Goal: Navigation & Orientation: Find specific page/section

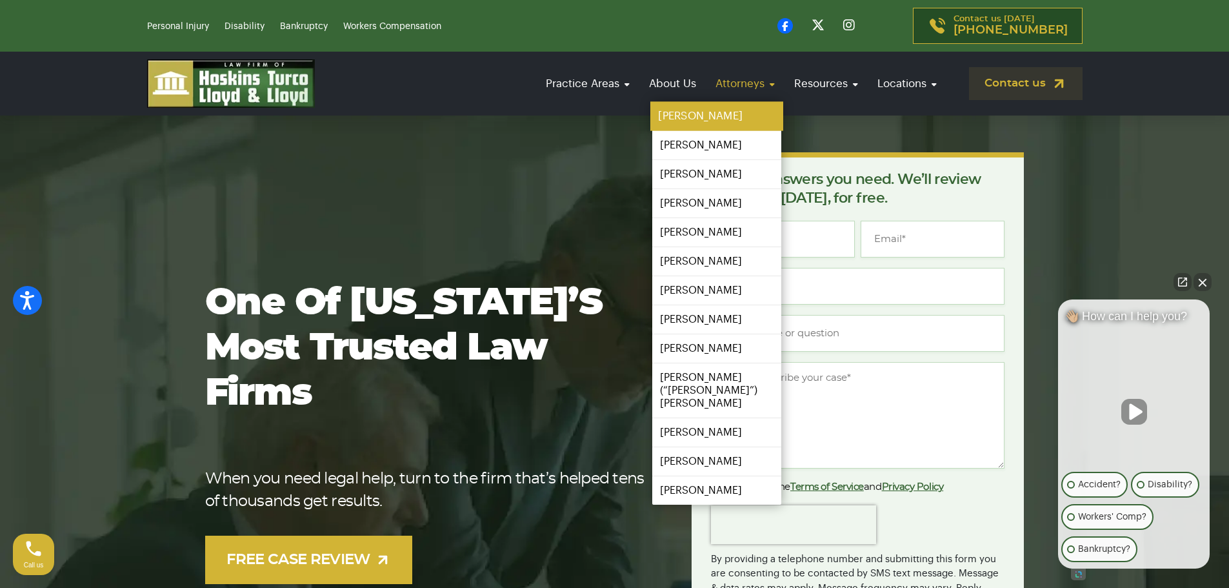
click at [691, 115] on link "[PERSON_NAME]" at bounding box center [716, 116] width 133 height 29
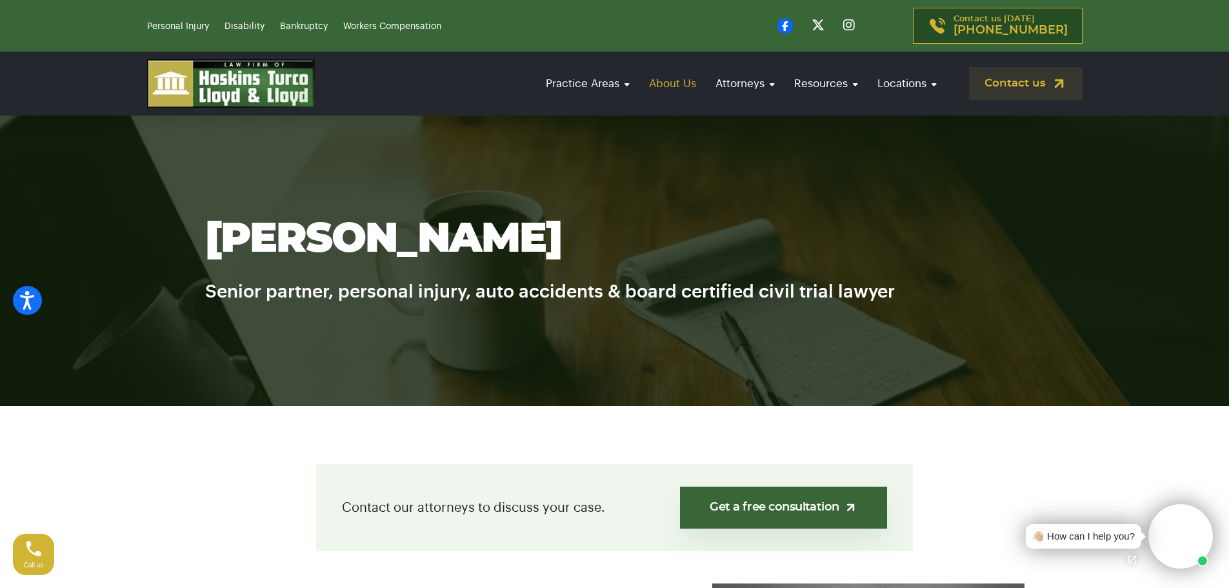
click at [669, 77] on link "About Us" at bounding box center [672, 83] width 60 height 37
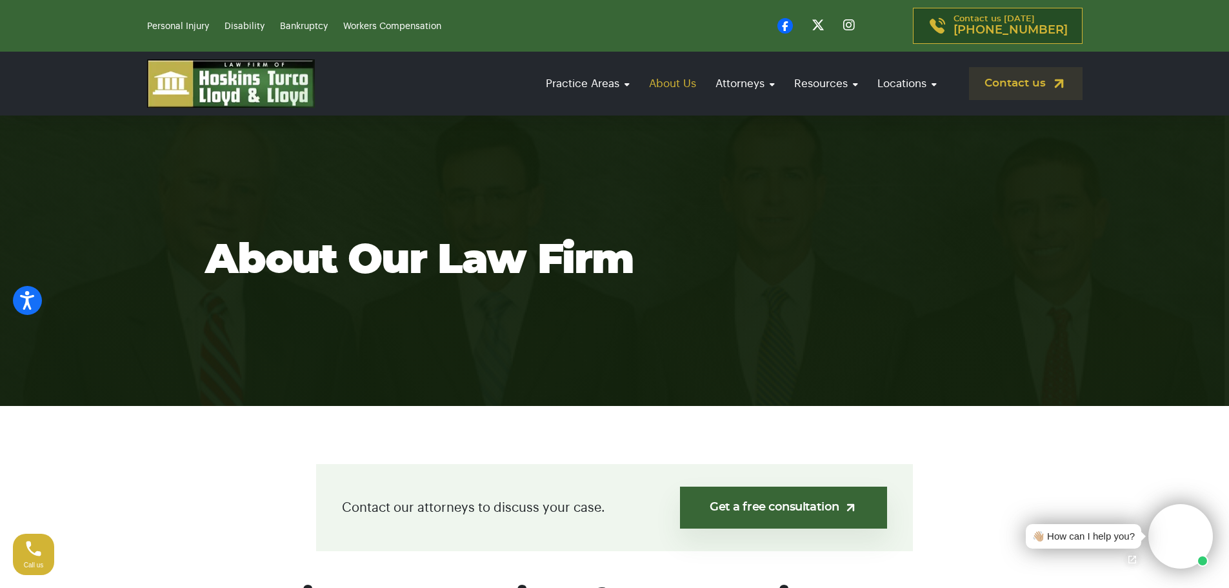
click at [681, 84] on link "About Us" at bounding box center [672, 83] width 60 height 37
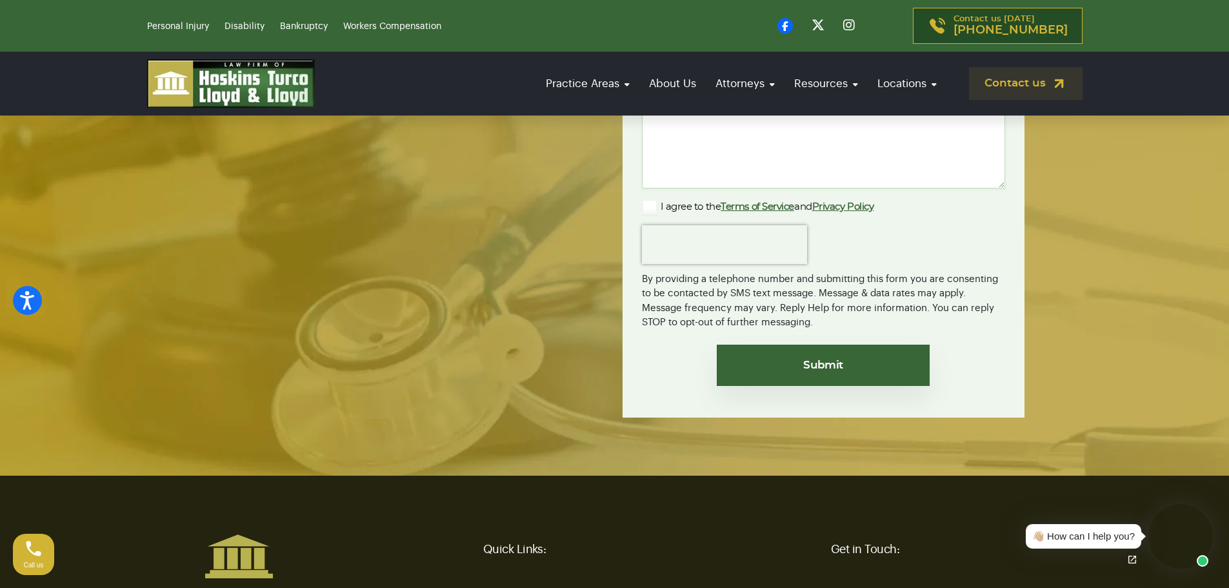
scroll to position [3605, 0]
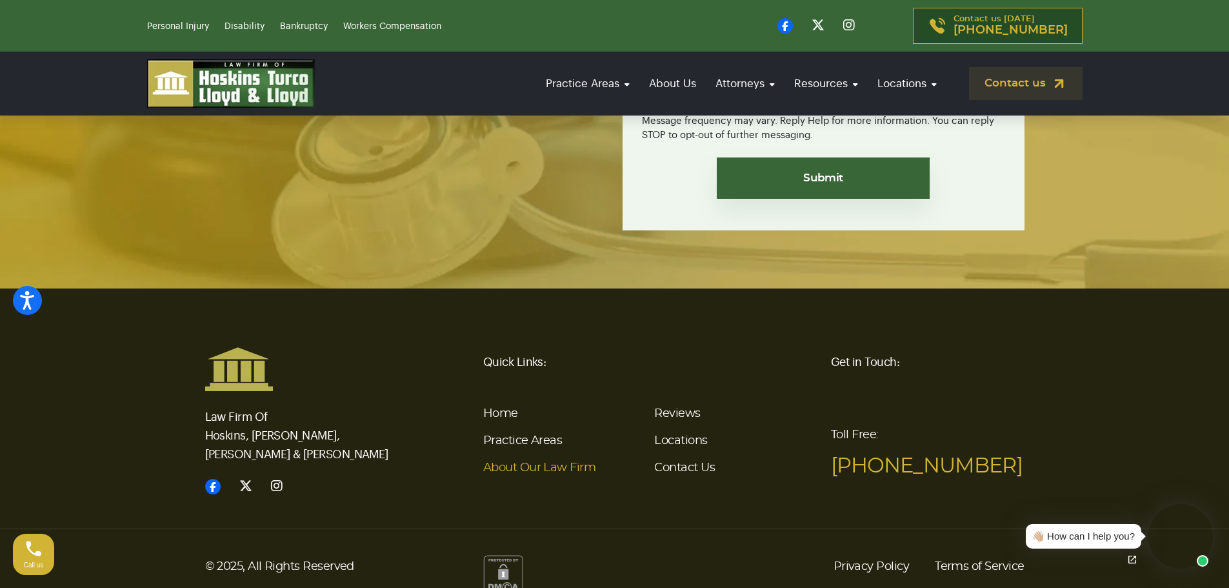
click at [512, 462] on link "About Our Law Firm" at bounding box center [539, 468] width 112 height 12
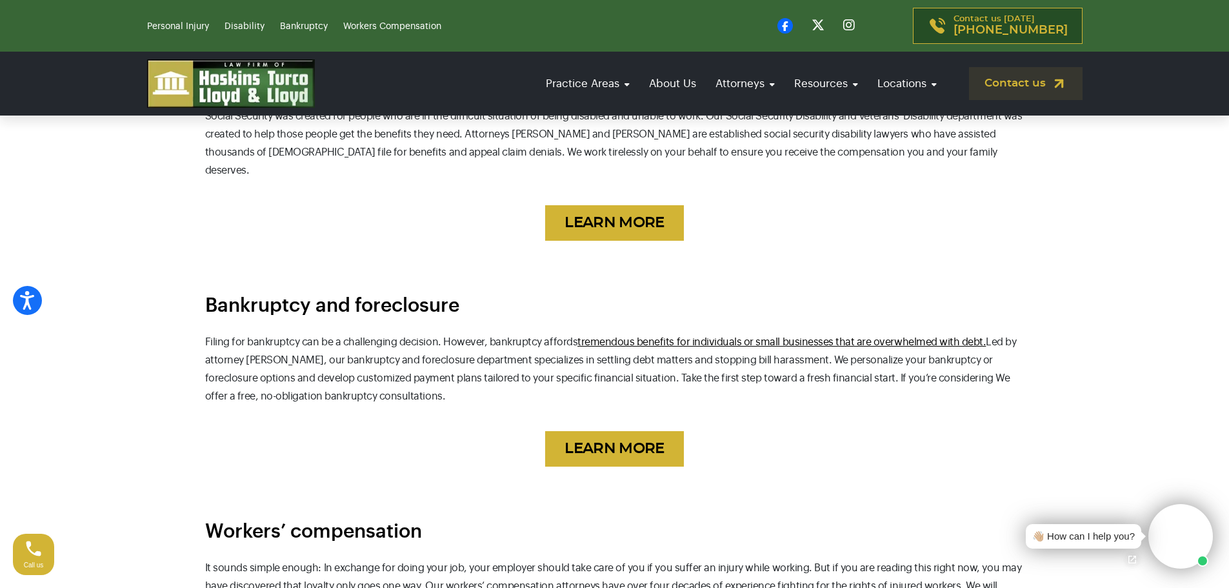
scroll to position [1032, 0]
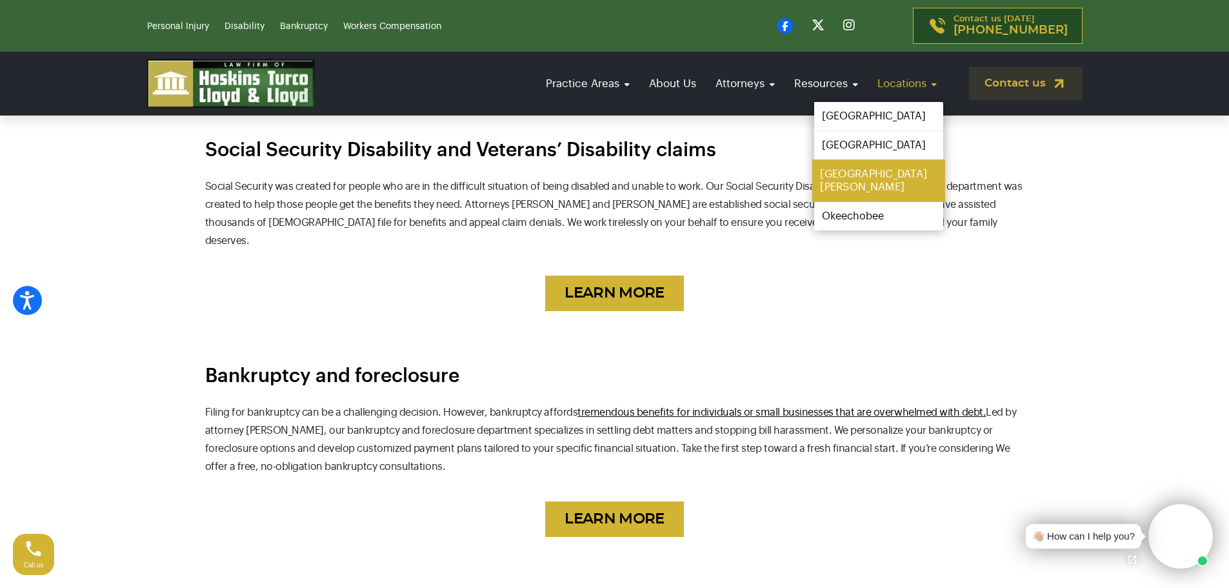
click at [853, 177] on link "[GEOGRAPHIC_DATA][PERSON_NAME]" at bounding box center [878, 180] width 133 height 43
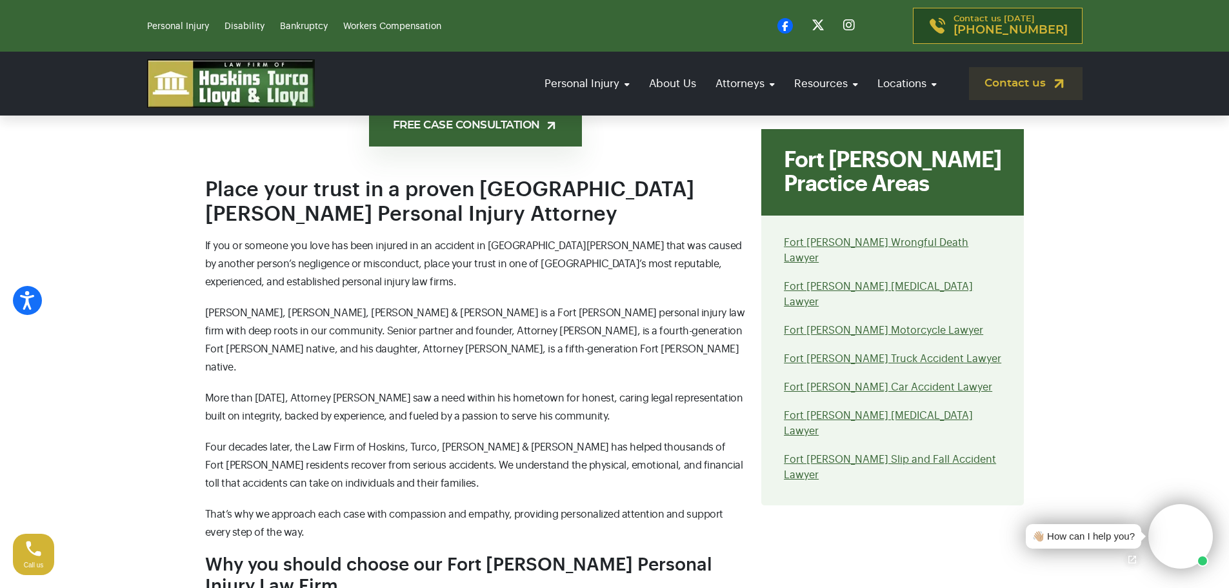
scroll to position [1161, 0]
